Goal: Task Accomplishment & Management: Manage account settings

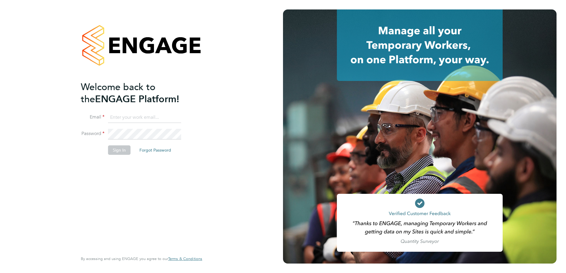
type input "adam.rodway@vistry.co.uk"
click at [119, 158] on li "Sign In Forgot Password" at bounding box center [138, 153] width 115 height 15
click at [118, 154] on button "Sign In" at bounding box center [119, 150] width 22 height 9
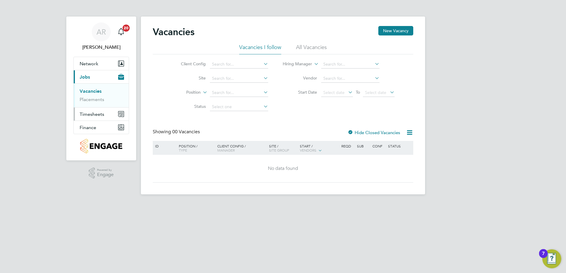
click at [94, 115] on span "Timesheets" at bounding box center [92, 115] width 25 height 6
click at [96, 112] on span "Timesheets" at bounding box center [92, 115] width 25 height 6
click at [96, 105] on link "Timesheets" at bounding box center [92, 105] width 25 height 6
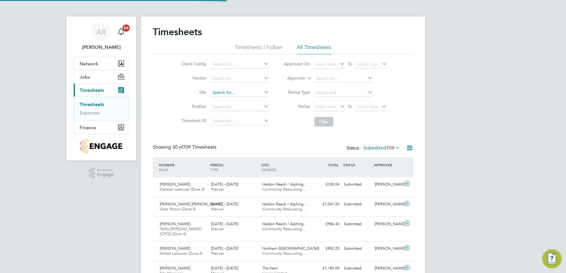
click at [236, 96] on input at bounding box center [239, 93] width 58 height 8
type input "o"
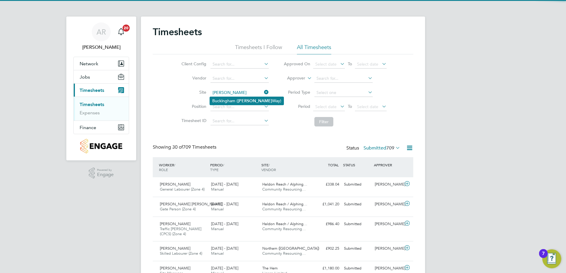
click at [233, 98] on li "Buckingham ( [PERSON_NAME] Way)" at bounding box center [247, 101] width 74 height 8
type input "Buckingham ([PERSON_NAME] Way)"
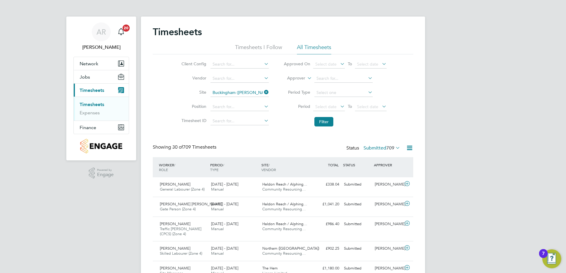
click at [313, 44] on div "Timesheets" at bounding box center [283, 35] width 260 height 18
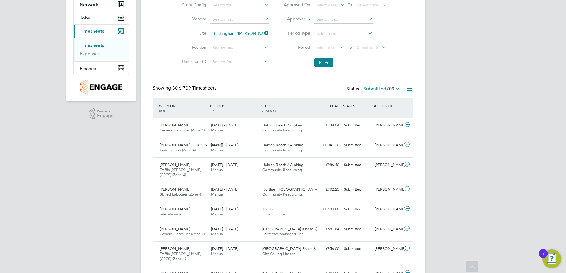
click at [334, 61] on li "Filter" at bounding box center [335, 62] width 118 height 15
click at [326, 62] on button "Filter" at bounding box center [323, 62] width 19 height 9
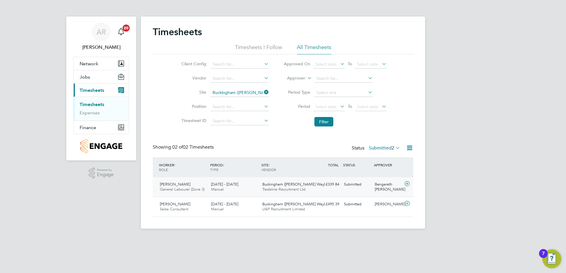
click at [331, 186] on div "£339.84 Submitted" at bounding box center [326, 185] width 31 height 10
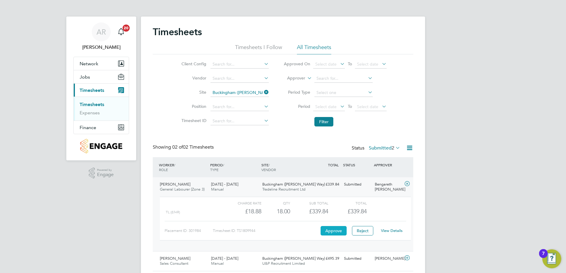
click at [335, 231] on button "Approve" at bounding box center [334, 230] width 26 height 9
click at [86, 75] on span "Jobs" at bounding box center [85, 77] width 10 height 6
click at [91, 75] on button "Jobs" at bounding box center [101, 76] width 55 height 13
click at [92, 101] on link "Placements" at bounding box center [92, 100] width 25 height 6
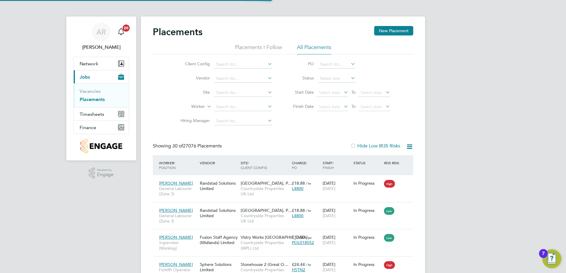
scroll to position [22, 52]
click at [396, 34] on button "New Placement" at bounding box center [393, 30] width 39 height 9
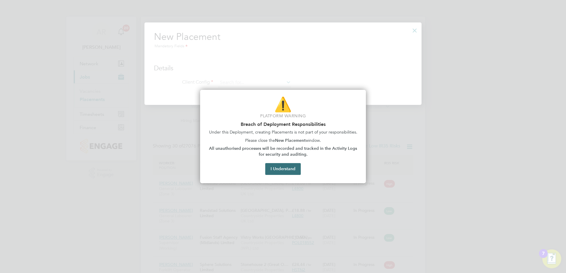
click at [286, 173] on button "I Understand" at bounding box center [283, 169] width 36 height 12
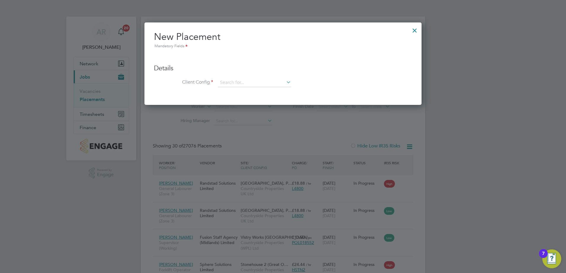
click at [418, 33] on div at bounding box center [414, 29] width 11 height 11
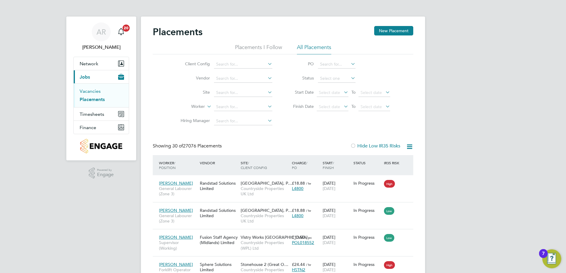
click at [86, 91] on link "Vacancies" at bounding box center [90, 92] width 21 height 6
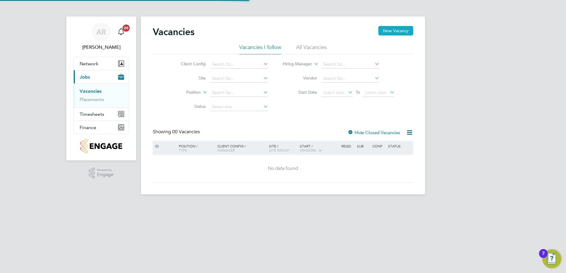
click at [392, 35] on button "New Vacancy" at bounding box center [395, 30] width 35 height 9
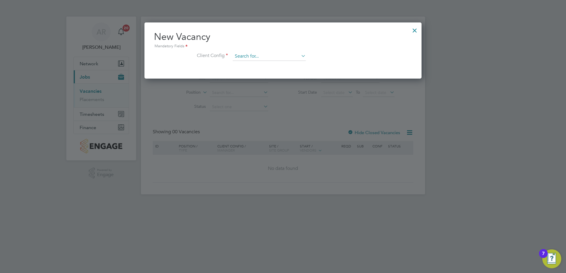
click at [260, 57] on input at bounding box center [269, 56] width 73 height 9
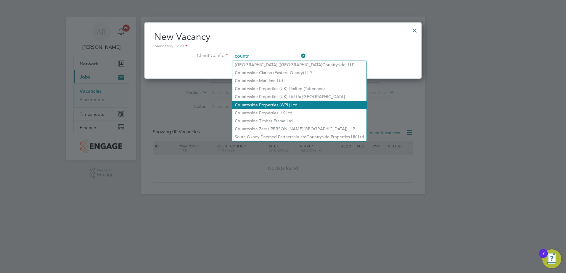
type input "countr"
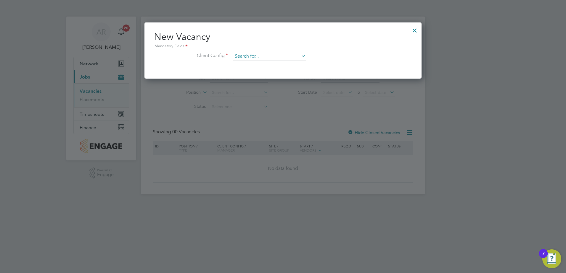
drag, startPoint x: 295, startPoint y: 106, endPoint x: 273, endPoint y: 57, distance: 54.2
click at [286, 105] on div "Vacancies New Vacancy Vacancies I follow All Vacancies Client Config Site Posit…" at bounding box center [283, 106] width 284 height 178
click at [271, 55] on input at bounding box center [269, 56] width 73 height 9
click at [282, 112] on li "Country side Properties UK Ltd" at bounding box center [299, 113] width 134 height 8
type input "Countryside Properties UK Ltd"
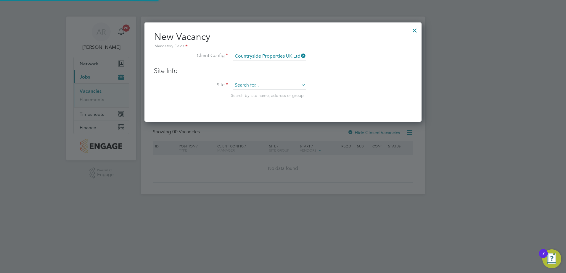
click at [242, 86] on input at bounding box center [269, 85] width 73 height 9
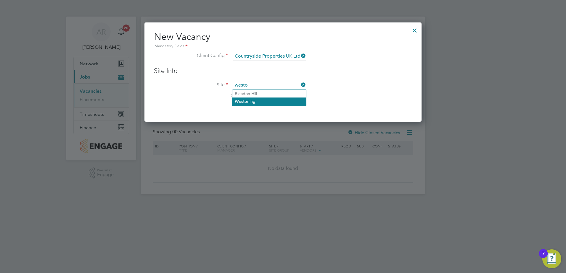
click at [262, 99] on li "Westo ning" at bounding box center [269, 102] width 74 height 8
type input "Westoning"
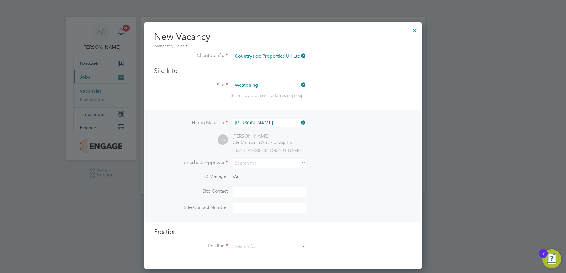
click at [256, 169] on li "Timesheet Approver" at bounding box center [283, 166] width 258 height 15
click at [253, 164] on input at bounding box center [269, 163] width 73 height 9
click at [250, 166] on input "[PERSON_NAME]" at bounding box center [269, 163] width 73 height 9
click at [270, 170] on b "Nev" at bounding box center [274, 172] width 8 height 5
type input "[PERSON_NAME]"
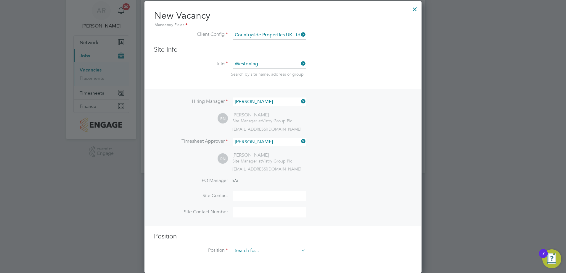
click at [264, 253] on input at bounding box center [269, 251] width 73 height 9
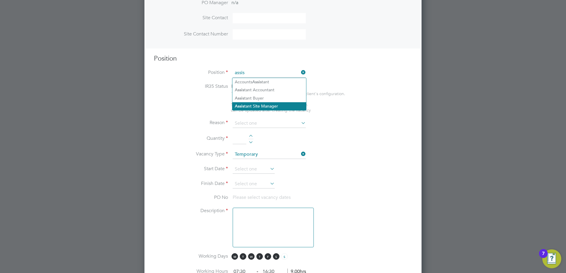
click at [265, 105] on li "Assis tant Site Manager" at bounding box center [269, 106] width 74 height 8
type input "Assistant Site Manager"
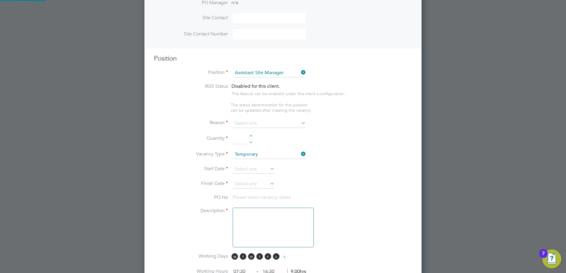
type textarea "• Loremipsum dol sitamet cons adi elitseddoeiu temp incid utlab etdolor ma aliq…"
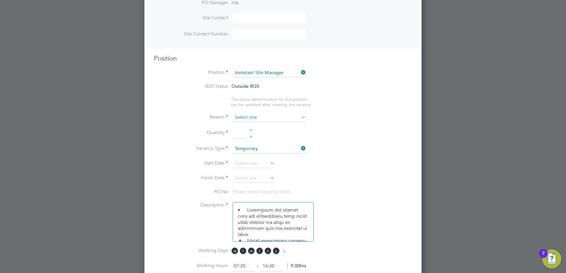
click at [255, 118] on input at bounding box center [269, 117] width 73 height 9
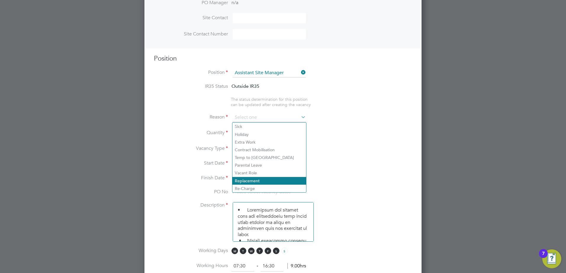
click at [266, 183] on li "Replacement" at bounding box center [269, 181] width 74 height 8
type input "Replacement"
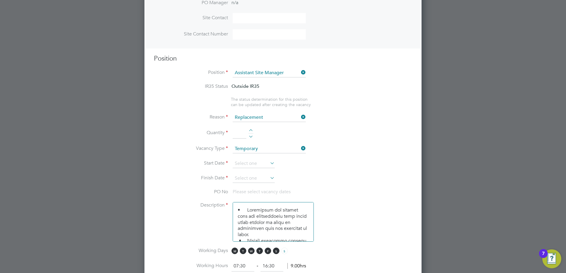
click at [249, 132] on div at bounding box center [250, 131] width 5 height 4
type input "1"
click at [254, 160] on li "Vacancy Type Temporary" at bounding box center [283, 152] width 258 height 15
click at [254, 163] on input at bounding box center [254, 164] width 42 height 9
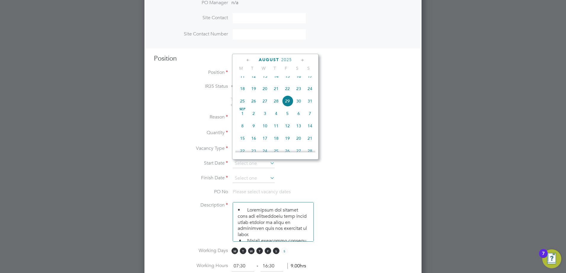
click at [253, 119] on span "2" at bounding box center [253, 113] width 11 height 11
type input "[DATE]"
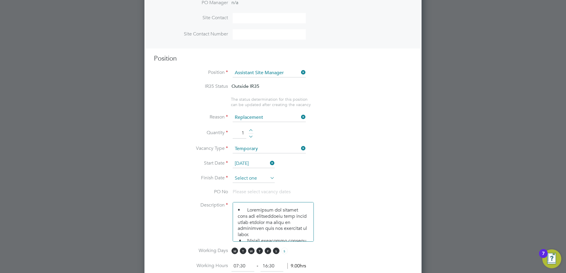
click at [249, 175] on input at bounding box center [254, 178] width 42 height 9
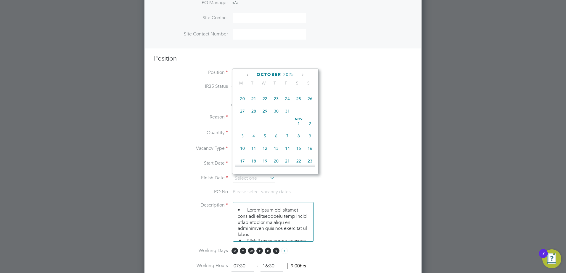
click at [288, 116] on span "31" at bounding box center [287, 111] width 11 height 11
type input "[DATE]"
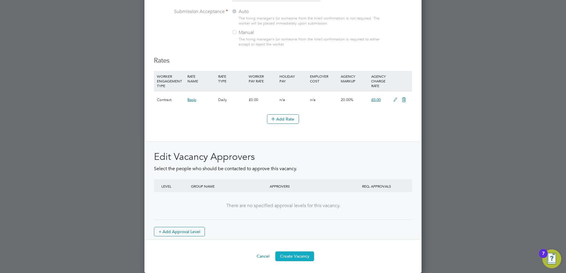
click at [295, 252] on button "Create Vacancy" at bounding box center [294, 256] width 39 height 9
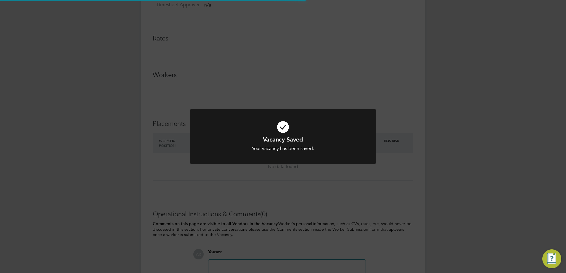
scroll to position [9, 117]
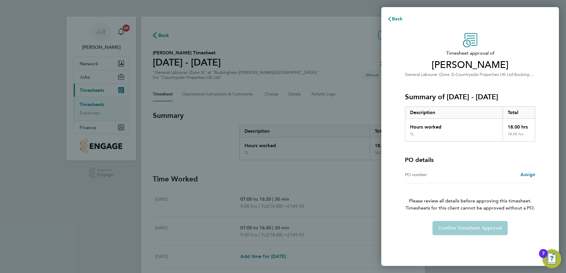
click at [461, 176] on div "PO number" at bounding box center [437, 174] width 65 height 7
click at [432, 176] on div "PO number" at bounding box center [437, 174] width 65 height 7
click at [419, 182] on div "PO number Assign" at bounding box center [470, 175] width 130 height 17
click at [416, 174] on div "PO number" at bounding box center [437, 174] width 65 height 7
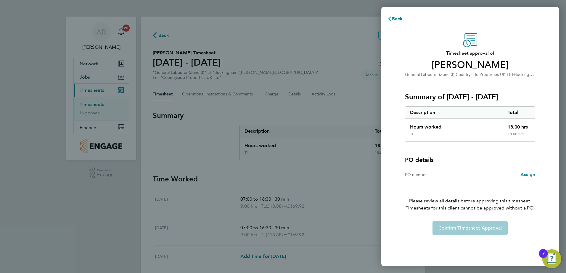
drag, startPoint x: 416, startPoint y: 174, endPoint x: 482, endPoint y: 169, distance: 65.9
click at [482, 169] on div "PO number Assign" at bounding box center [470, 175] width 130 height 17
click at [447, 180] on div "PO number Assign" at bounding box center [470, 175] width 130 height 17
click at [427, 179] on div "PO number Assign" at bounding box center [470, 175] width 130 height 17
click at [418, 176] on div "PO number" at bounding box center [437, 174] width 65 height 7
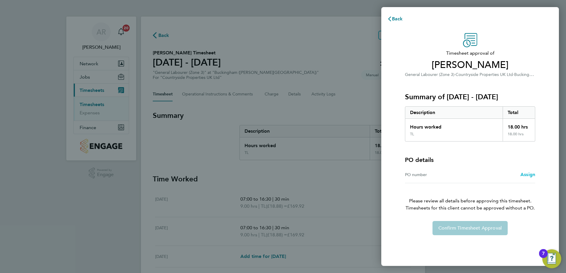
click at [525, 178] on link "Assign" at bounding box center [527, 174] width 15 height 7
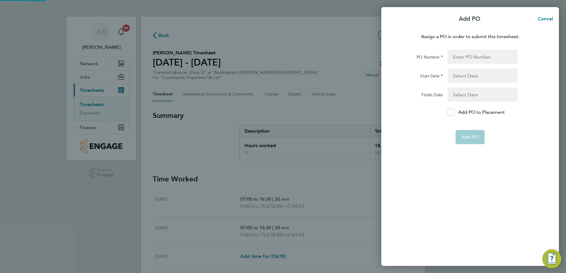
click at [525, 176] on div "Assign a PO in order to submit this timesheet. PO Number Start Date Finish Date…" at bounding box center [470, 146] width 178 height 240
drag, startPoint x: 459, startPoint y: 59, endPoint x: 461, endPoint y: 63, distance: 4.1
click at [460, 59] on input "PO Number" at bounding box center [483, 57] width 70 height 14
type input "e"
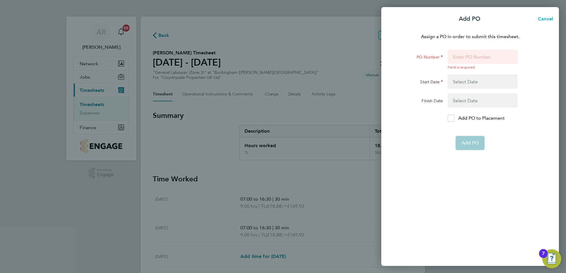
click at [551, 17] on span "Cancel" at bounding box center [544, 19] width 17 height 6
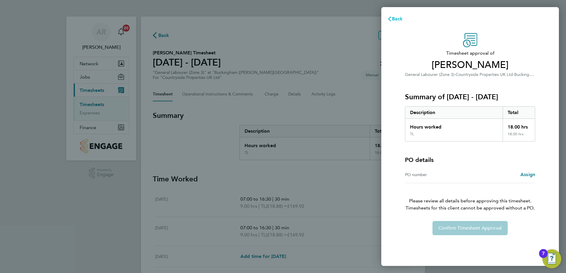
click at [400, 18] on span "Back" at bounding box center [397, 19] width 11 height 6
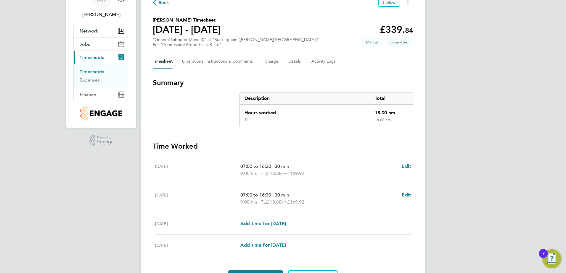
scroll to position [68, 0]
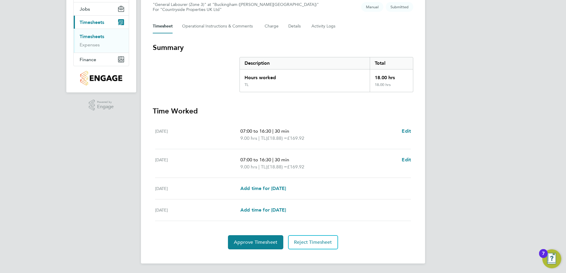
click at [271, 250] on div "Back Follow Kasim Hussain's Timesheet 18 - 24 Aug 2025 £339. 84 "General Labour…" at bounding box center [283, 106] width 284 height 316
click at [266, 241] on span "Approve Timesheet" at bounding box center [256, 243] width 44 height 6
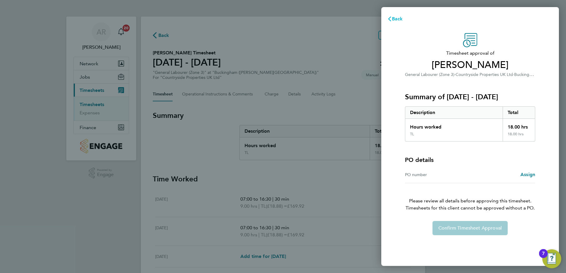
click at [395, 18] on span "Back" at bounding box center [397, 19] width 11 height 6
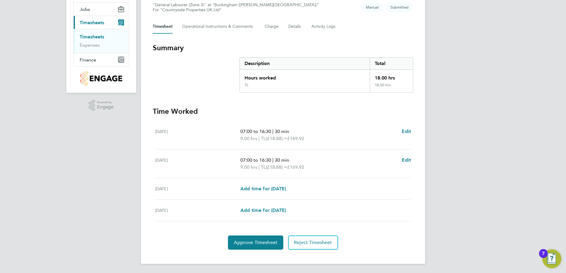
scroll to position [68, 0]
drag, startPoint x: 341, startPoint y: 238, endPoint x: 243, endPoint y: 241, distance: 98.0
click at [243, 241] on span "Approve Timesheet" at bounding box center [256, 243] width 44 height 6
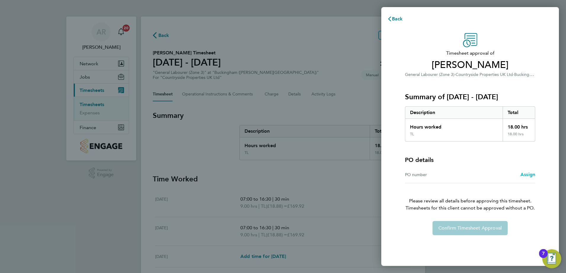
click at [531, 178] on link "Assign" at bounding box center [527, 174] width 15 height 7
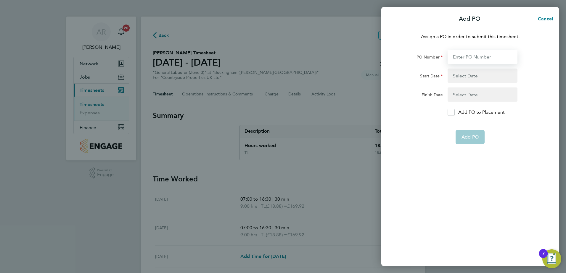
click at [480, 56] on input "PO Number" at bounding box center [483, 57] width 70 height 14
paste input "S-MBUCK/00068"
type input "S-MBUCK/00068"
click at [468, 75] on button "button" at bounding box center [483, 76] width 70 height 14
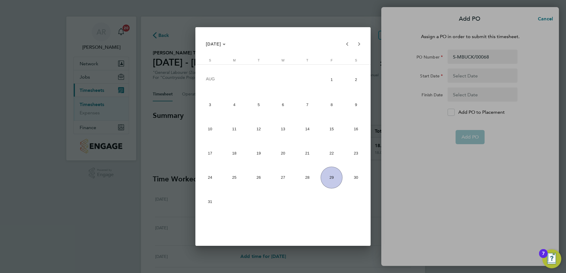
click at [173, 192] on div at bounding box center [283, 136] width 566 height 273
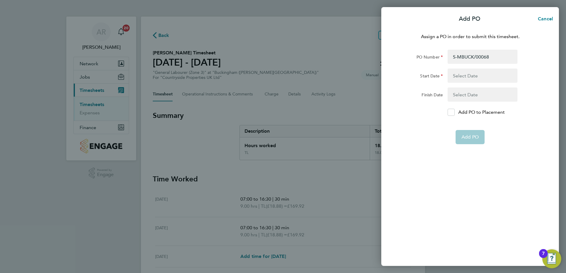
click at [484, 75] on button "button" at bounding box center [483, 76] width 70 height 14
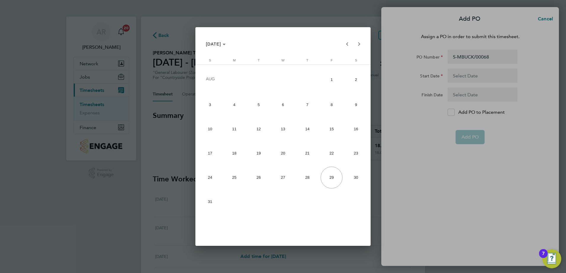
click at [309, 151] on span "21" at bounding box center [307, 154] width 22 height 22
type input "21 Aug 25"
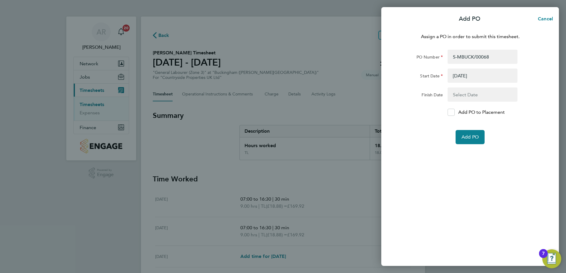
click at [453, 109] on form "PO Number S-MBUCK/00068 Start Date 21 Aug 25 Finish Date Add PO to Placement Ad…" at bounding box center [470, 97] width 144 height 95
click at [453, 111] on icon at bounding box center [451, 113] width 4 height 4
click at [453, 112] on input "Add PO to Placement" at bounding box center [453, 112] width 0 height 0
click at [466, 139] on span "Add PO" at bounding box center [469, 137] width 17 height 6
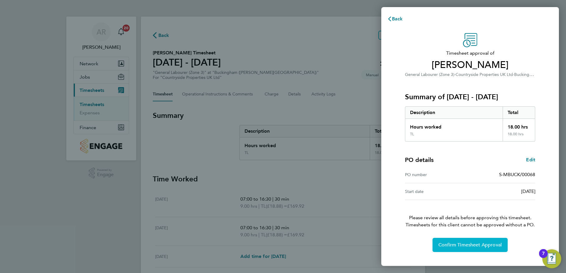
click at [464, 245] on span "Confirm Timesheet Approval" at bounding box center [469, 245] width 63 height 6
